Goal: Use online tool/utility: Utilize a website feature to perform a specific function

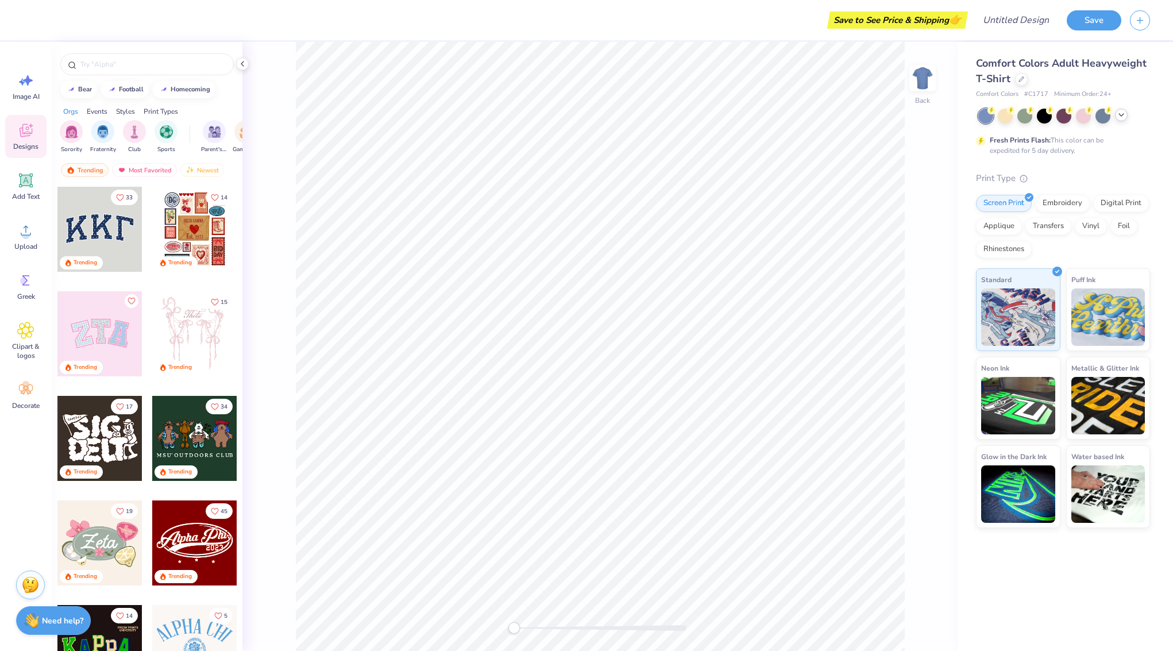
click at [1123, 118] on icon at bounding box center [1120, 114] width 9 height 9
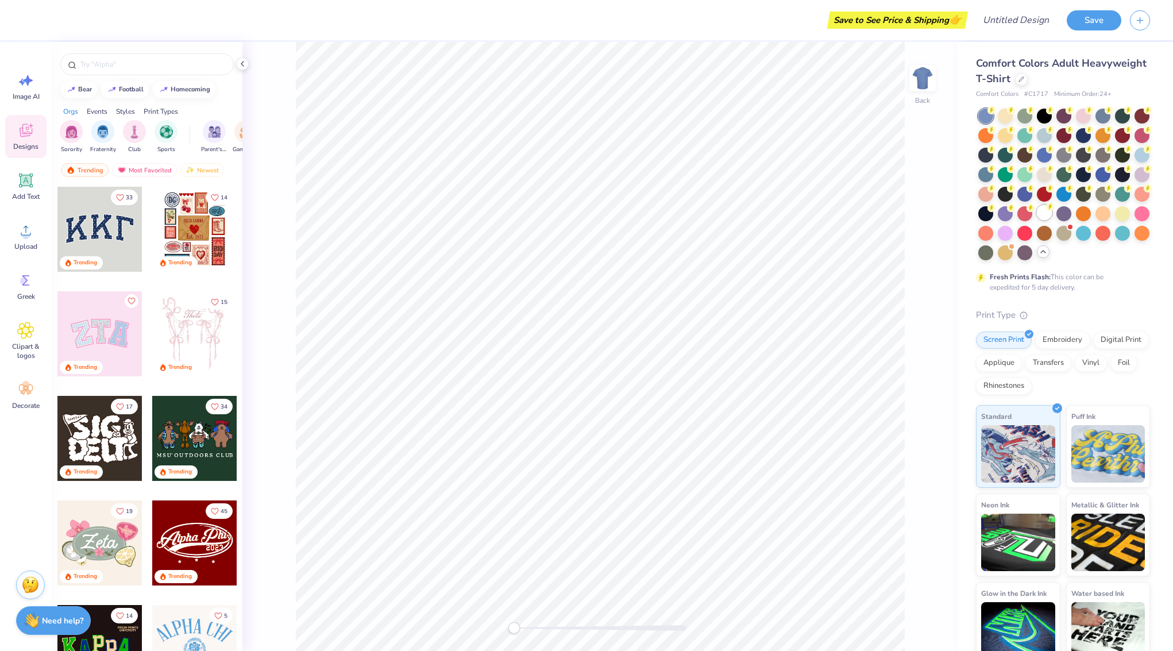
click at [1046, 208] on circle at bounding box center [1050, 207] width 8 height 8
click at [123, 67] on input "text" at bounding box center [152, 64] width 147 height 11
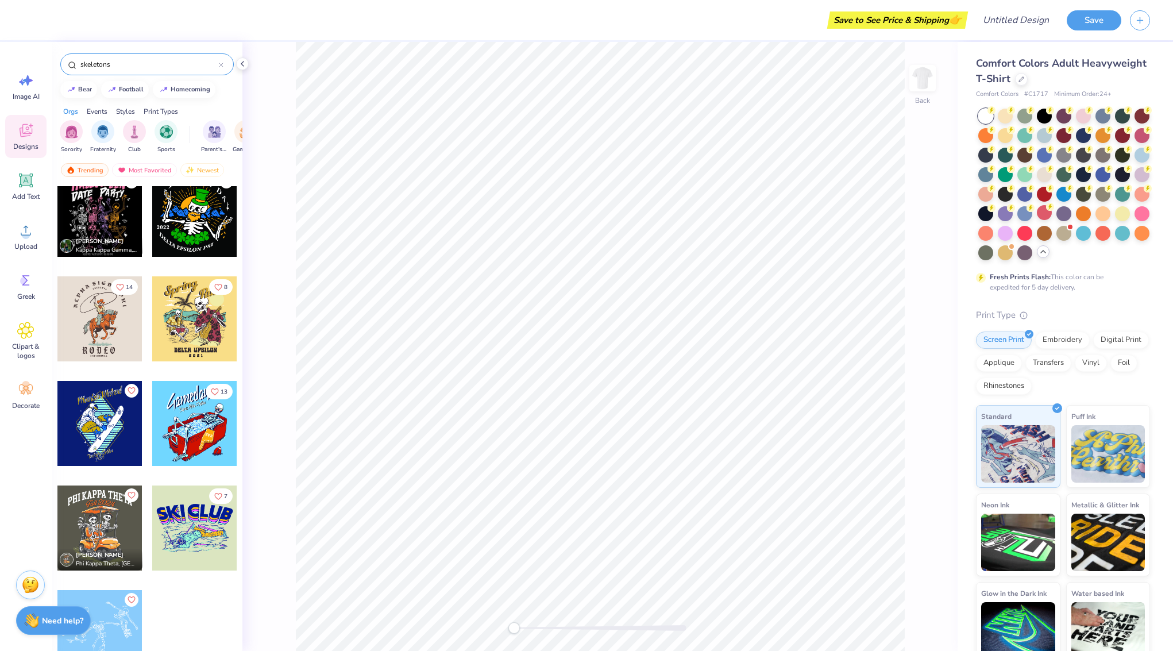
scroll to position [1687, 0]
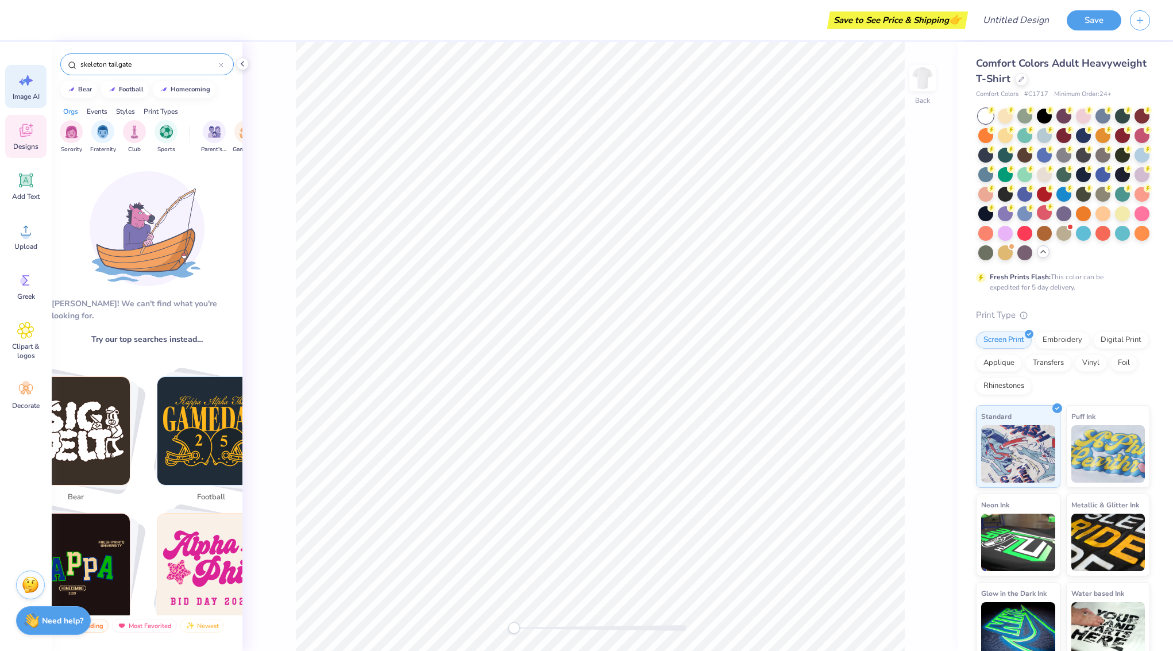
drag, startPoint x: 107, startPoint y: 65, endPoint x: 40, endPoint y: 65, distance: 67.2
click at [41, 65] on div "Save to See Price & Shipping 👉 Design Title Save Image AI Designs Add Text Uplo…" at bounding box center [586, 325] width 1173 height 651
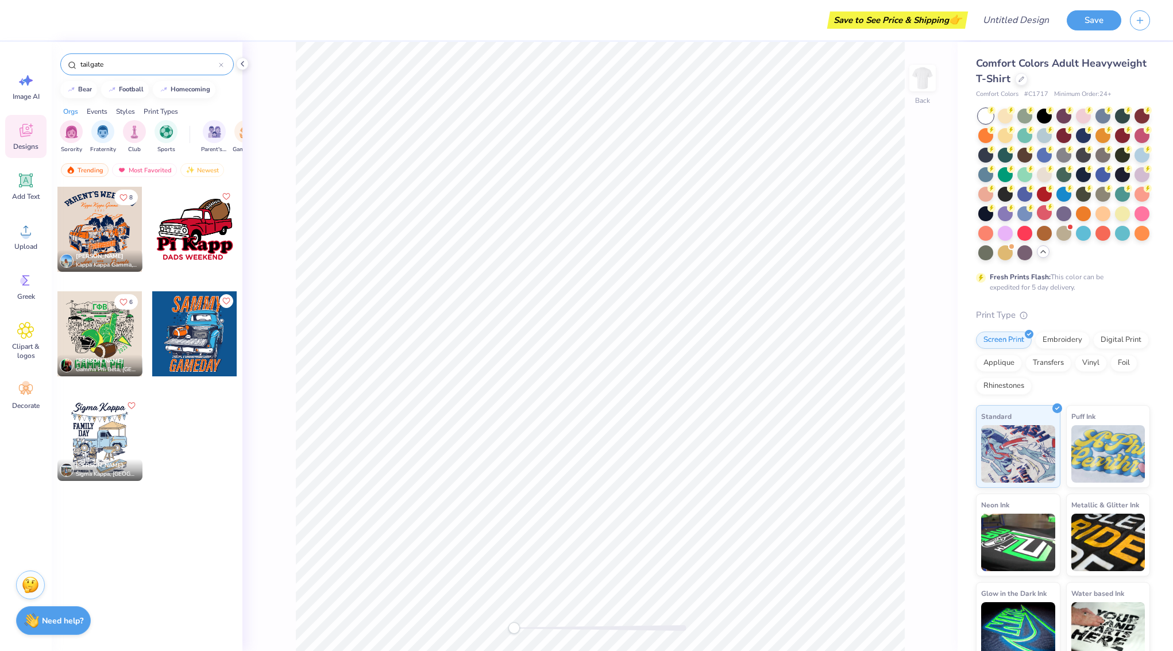
drag, startPoint x: 106, startPoint y: 64, endPoint x: 29, endPoint y: 58, distance: 77.2
click at [30, 58] on div "Save to See Price & Shipping 👉 Design Title Save Image AI Designs Add Text Uplo…" at bounding box center [586, 325] width 1173 height 651
type input "skeleton"
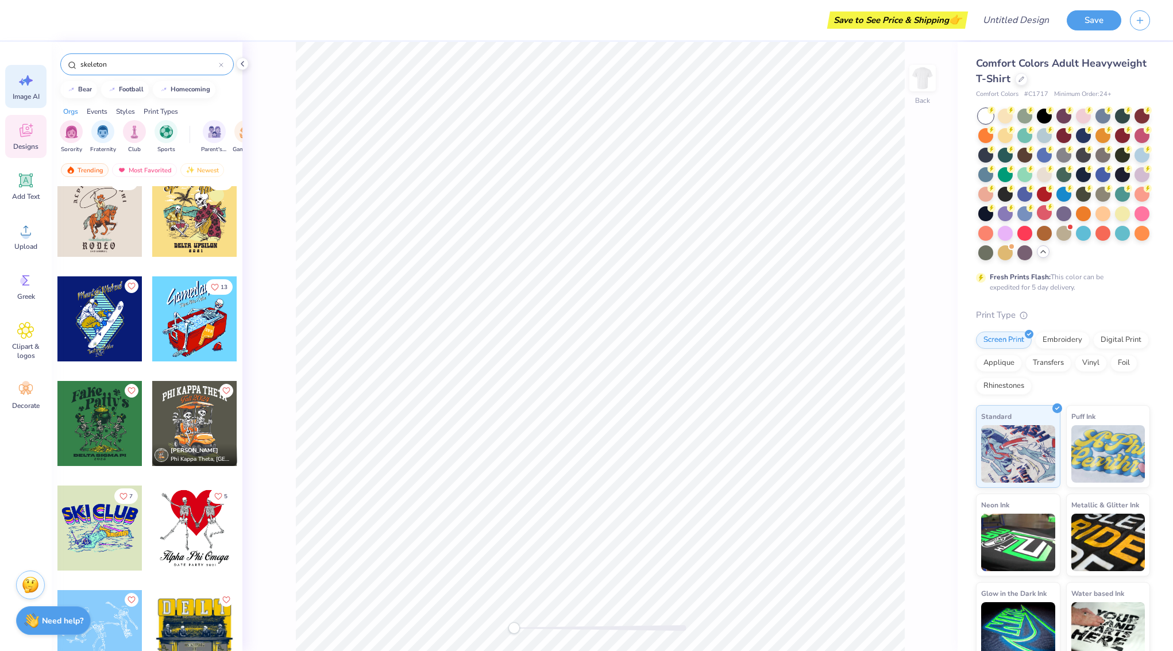
click at [21, 86] on icon at bounding box center [25, 80] width 17 height 17
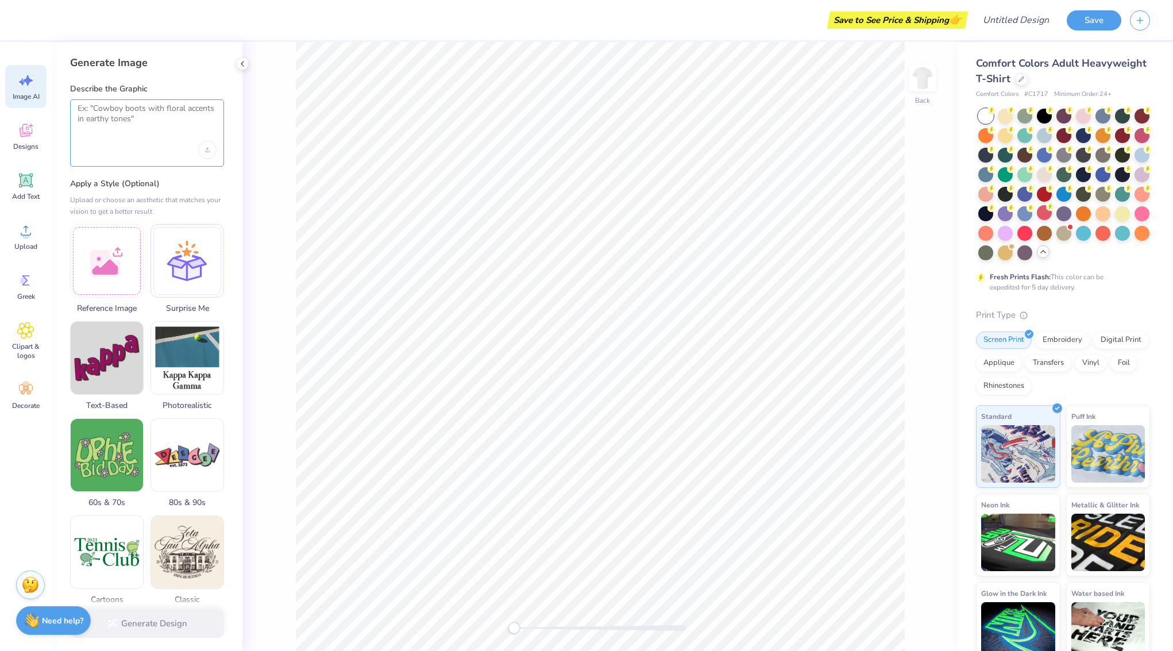
click at [157, 124] on textarea at bounding box center [147, 117] width 139 height 29
type textarea "s"
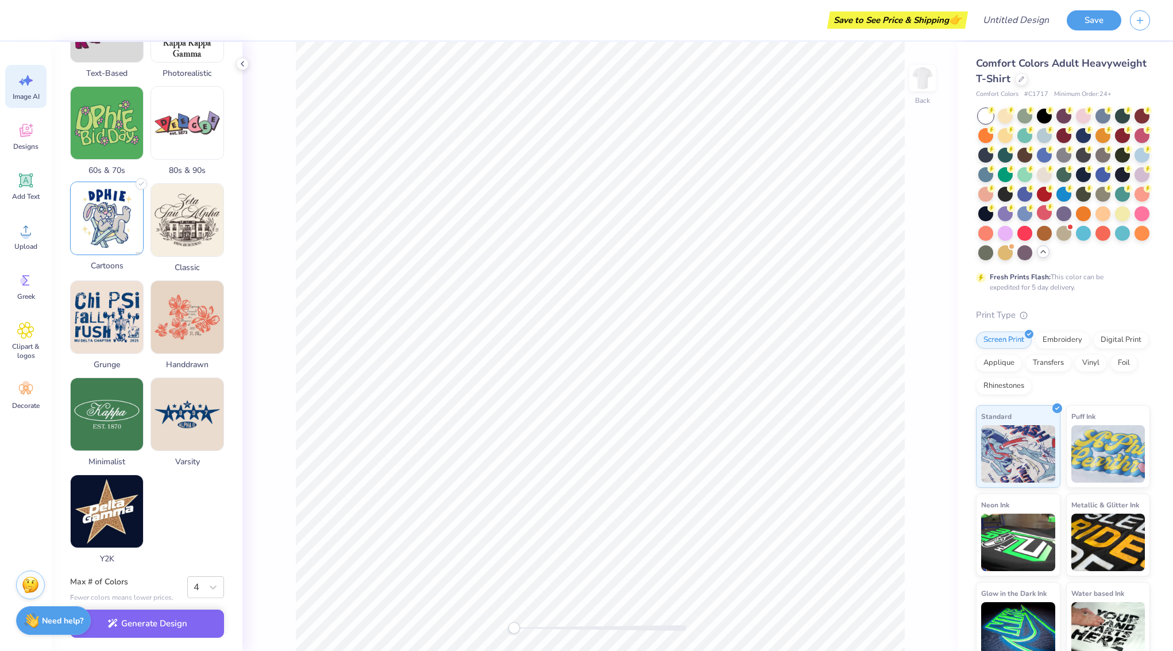
scroll to position [335, 0]
type textarea "tailgate party with skeletons wearing costumes"
click at [111, 222] on img at bounding box center [107, 217] width 72 height 72
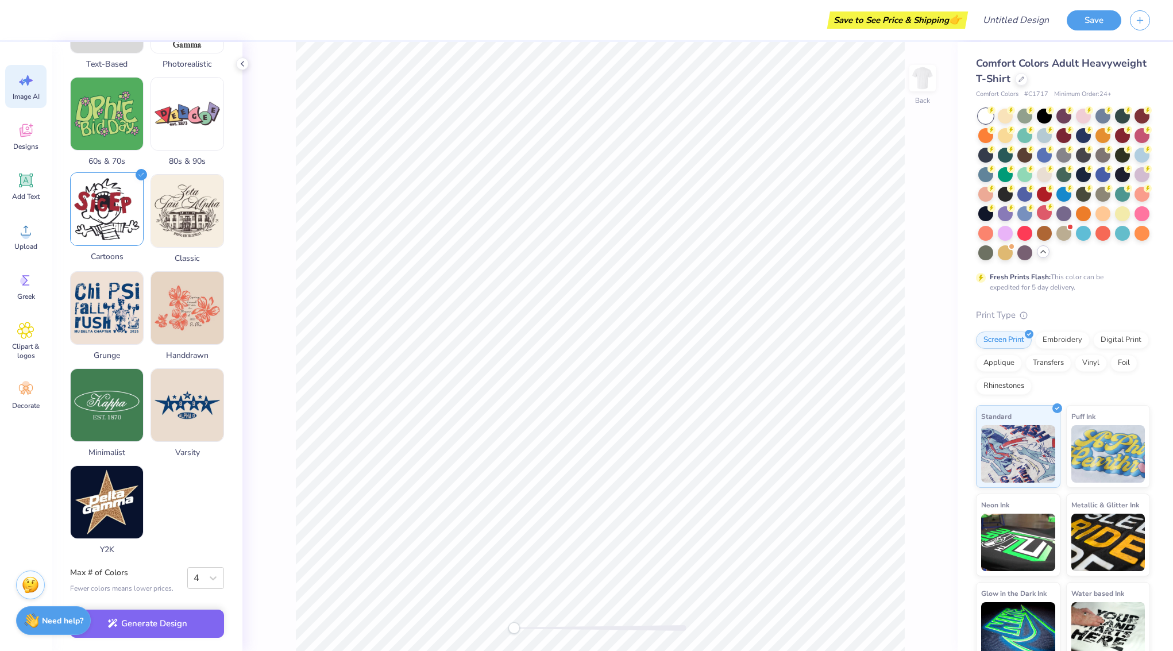
scroll to position [350, 0]
click at [149, 616] on button "Generate Design" at bounding box center [147, 620] width 154 height 28
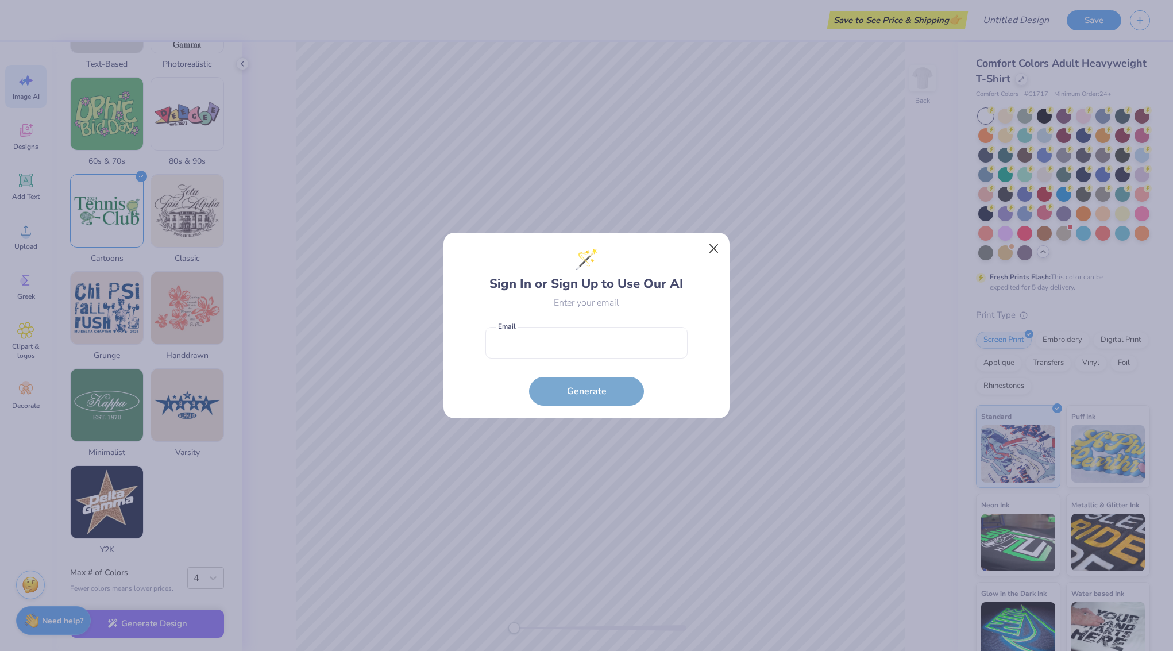
click at [716, 245] on button "Close" at bounding box center [714, 249] width 22 height 22
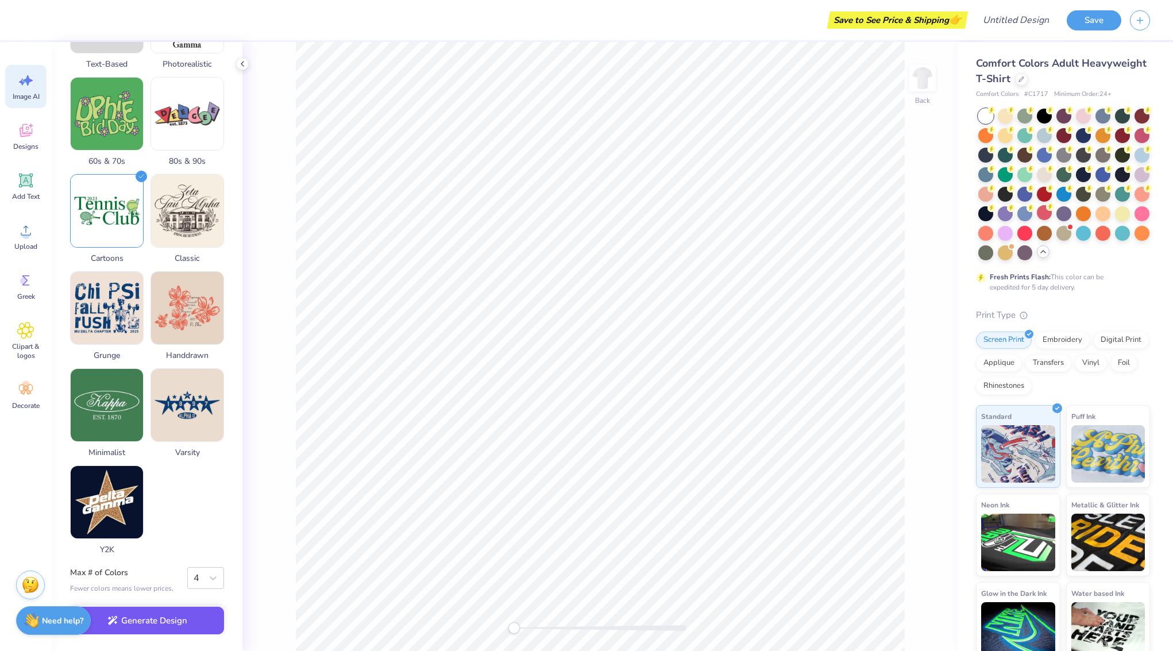
click at [145, 618] on button "Generate Design" at bounding box center [147, 620] width 154 height 28
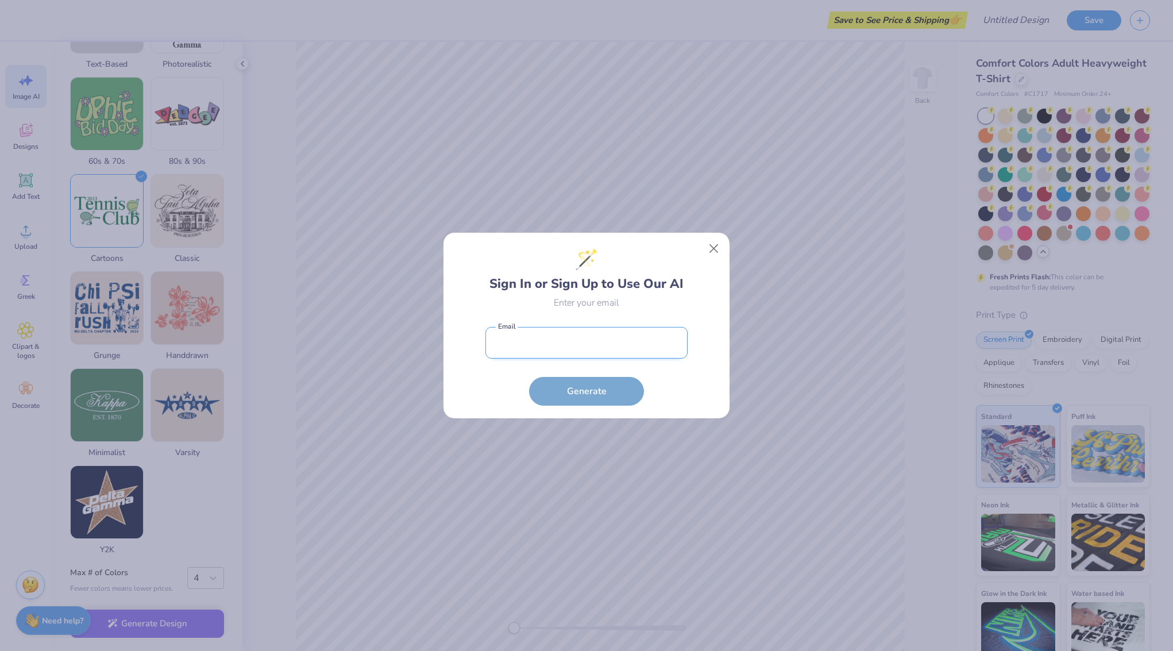
click at [581, 346] on input "email" at bounding box center [586, 343] width 202 height 32
type input "[EMAIL_ADDRESS][DOMAIN_NAME]"
click at [586, 391] on button "Generate" at bounding box center [586, 391] width 115 height 29
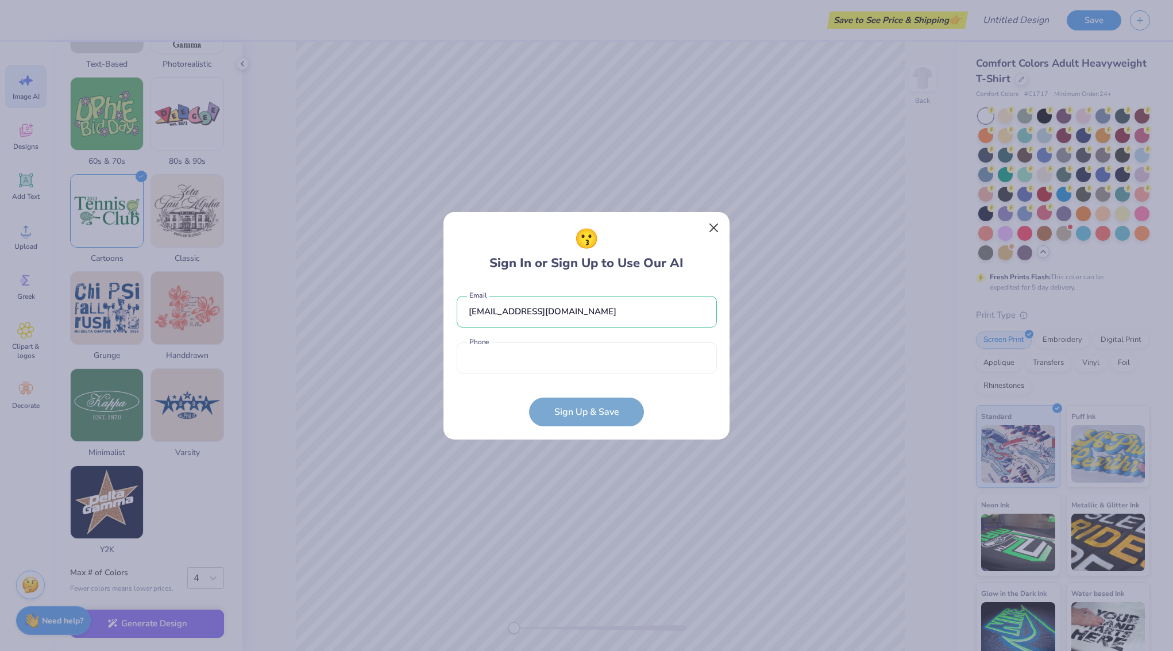
click at [712, 228] on button "Close" at bounding box center [714, 228] width 22 height 22
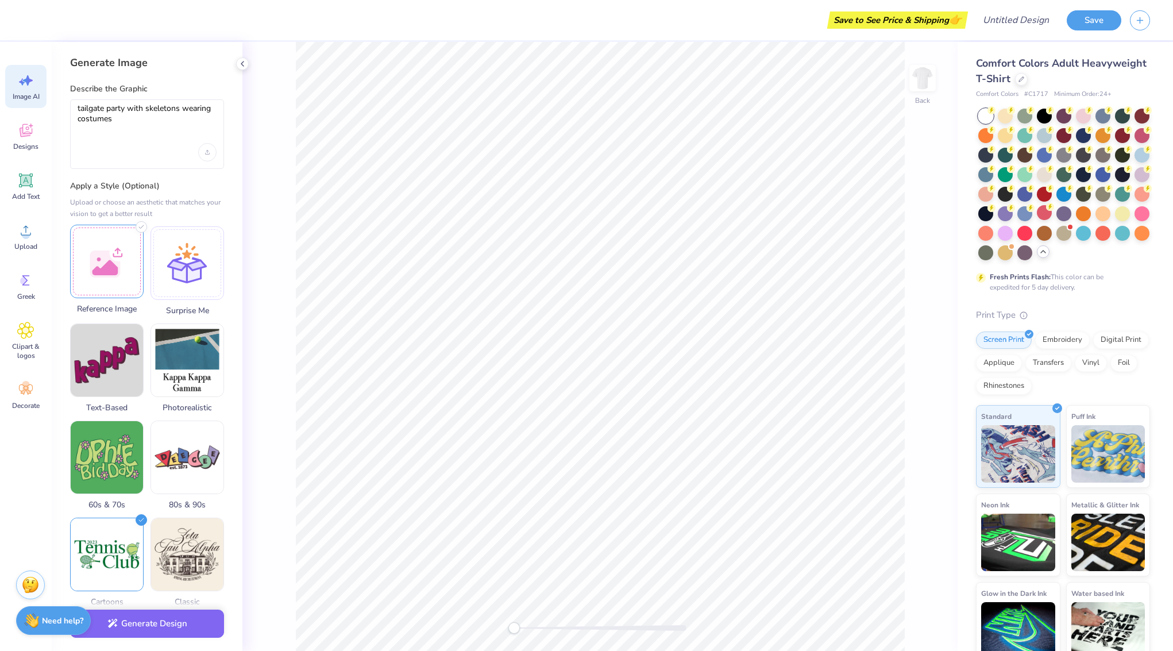
scroll to position [0, 0]
